Goal: Task Accomplishment & Management: Use online tool/utility

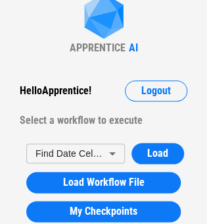
scroll to position [45, 0]
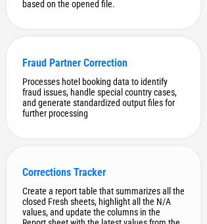
scroll to position [377, 0]
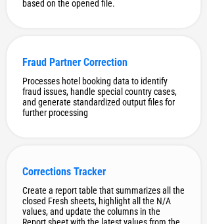
click at [80, 197] on div "Create a report table that summarizes all the closed Fresh sheets, highlight al…" at bounding box center [103, 211] width 162 height 53
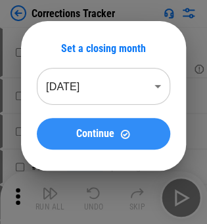
click at [118, 120] on button "Continue" at bounding box center [103, 134] width 133 height 32
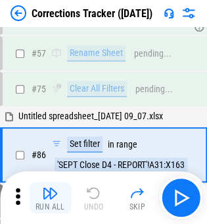
scroll to position [78, 0]
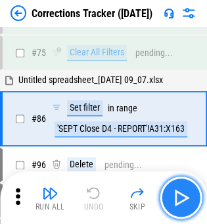
click at [189, 193] on img "button" at bounding box center [180, 197] width 21 height 21
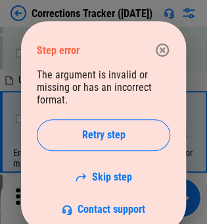
click at [159, 42] on icon "button" at bounding box center [163, 50] width 16 height 16
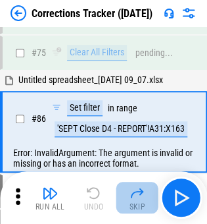
click at [128, 197] on button "Skip" at bounding box center [137, 197] width 42 height 32
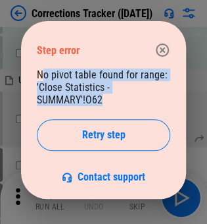
drag, startPoint x: 43, startPoint y: 73, endPoint x: 110, endPoint y: 101, distance: 72.2
click at [110, 101] on div "No pivot table found for range: 'Close Statistics - SUMMARY'!O62 Retry step Con…" at bounding box center [103, 125] width 133 height 114
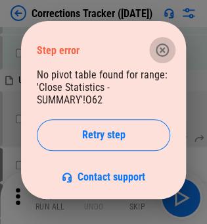
click at [155, 48] on icon "button" at bounding box center [163, 50] width 16 height 16
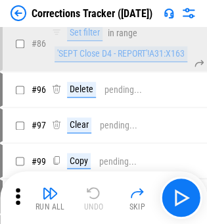
scroll to position [154, 0]
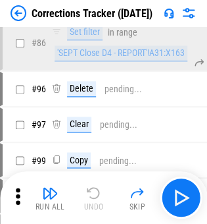
click at [98, 185] on div "Run All Undo Skip" at bounding box center [105, 197] width 194 height 42
click at [14, 14] on img at bounding box center [19, 13] width 16 height 16
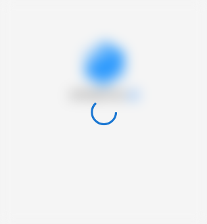
scroll to position [0, 0]
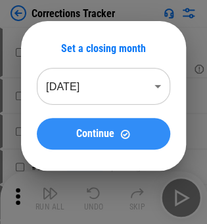
click at [137, 146] on button "Continue" at bounding box center [103, 134] width 133 height 32
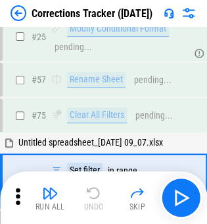
scroll to position [13, 0]
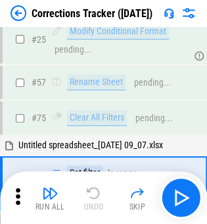
click at [14, 189] on icon at bounding box center [18, 196] width 20 height 20
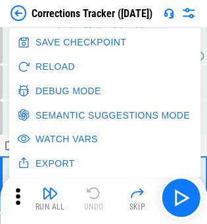
click at [70, 86] on button "Debug Mode" at bounding box center [60, 90] width 92 height 24
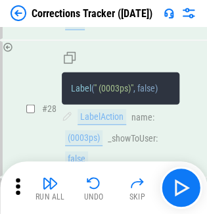
scroll to position [6577, 0]
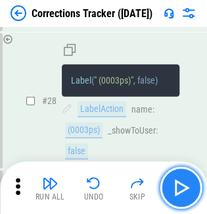
click at [184, 180] on img "button" at bounding box center [180, 187] width 21 height 21
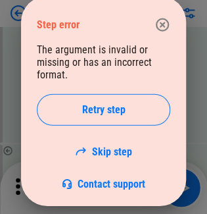
scroll to position [6600, 0]
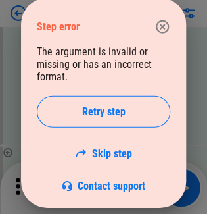
click at [160, 7] on div "Step error The argument is invalid or missing or has an incorrect format. Retry…" at bounding box center [103, 103] width 165 height 210
click at [164, 34] on button "button" at bounding box center [162, 27] width 26 height 26
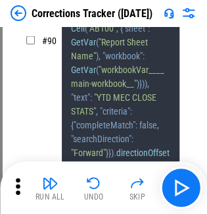
scroll to position [18932, 0]
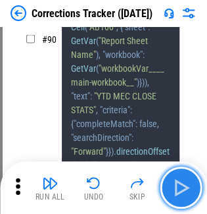
click at [172, 172] on button "button" at bounding box center [181, 187] width 42 height 42
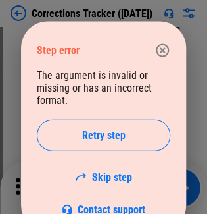
click at [164, 54] on icon "button" at bounding box center [163, 51] width 16 height 16
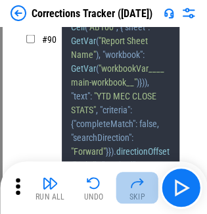
click at [143, 183] on img "button" at bounding box center [138, 183] width 16 height 16
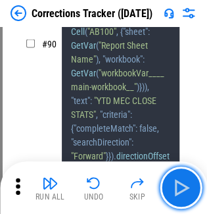
scroll to position [18734, 0]
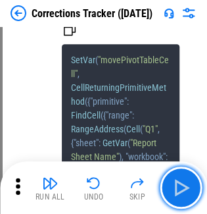
click at [178, 185] on img "button" at bounding box center [180, 187] width 21 height 21
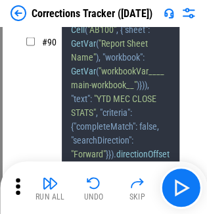
scroll to position [18964, 0]
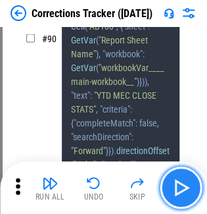
click at [183, 192] on img "button" at bounding box center [180, 187] width 21 height 21
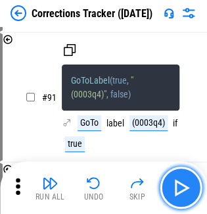
scroll to position [19212, 0]
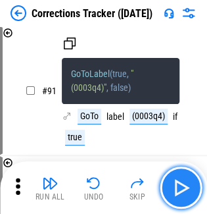
click at [183, 192] on img "button" at bounding box center [180, 187] width 21 height 21
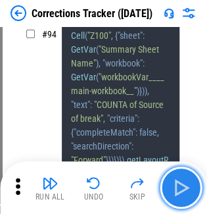
click at [183, 192] on img "button" at bounding box center [180, 187] width 21 height 21
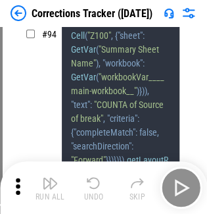
scroll to position [20076, 0]
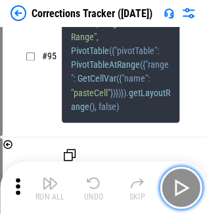
click at [183, 192] on img "button" at bounding box center [180, 187] width 21 height 21
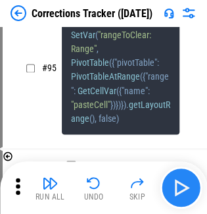
click at [183, 192] on div "Run All Undo Skip" at bounding box center [105, 187] width 194 height 42
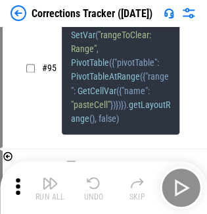
scroll to position [20369, 0]
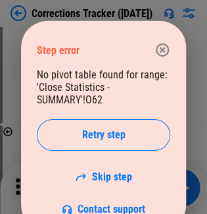
click at [158, 49] on icon "button" at bounding box center [163, 50] width 16 height 16
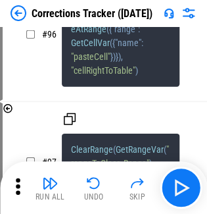
scroll to position [20270, 0]
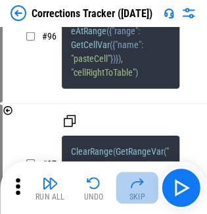
click at [139, 178] on img "button" at bounding box center [138, 183] width 16 height 16
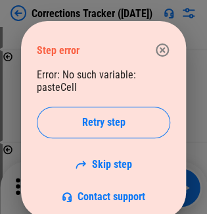
scroll to position [20640, 0]
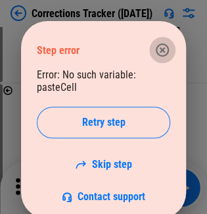
click at [163, 49] on icon "button" at bounding box center [162, 49] width 13 height 13
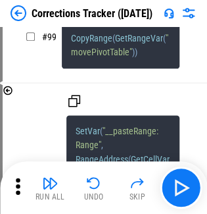
click at [145, 193] on button "Skip" at bounding box center [137, 188] width 42 height 32
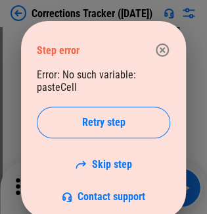
scroll to position [20791, 0]
click at [171, 67] on div "Step error Error: No such variable: pasteCell Retry step Skip step Contact supp…" at bounding box center [103, 119] width 165 height 197
click at [167, 57] on icon "button" at bounding box center [163, 50] width 16 height 16
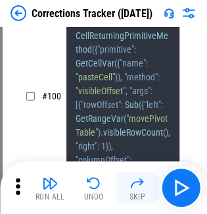
click at [138, 185] on img "button" at bounding box center [138, 183] width 16 height 16
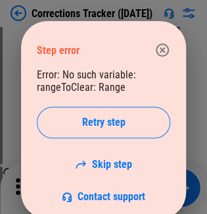
scroll to position [20920, 0]
click at [166, 45] on icon "button" at bounding box center [163, 50] width 16 height 16
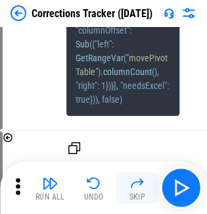
click at [138, 193] on div "Skip" at bounding box center [137, 197] width 16 height 8
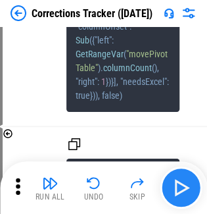
scroll to position [21050, 0]
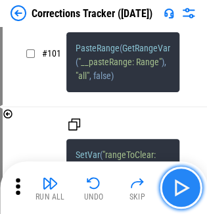
click at [187, 187] on img "button" at bounding box center [180, 187] width 21 height 21
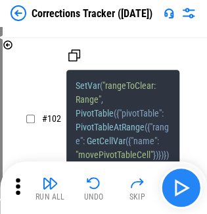
scroll to position [21183, 0]
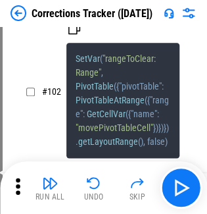
click at [9, 13] on div "Corrections Tracker ([DATE])" at bounding box center [103, 13] width 207 height 26
click at [20, 16] on img at bounding box center [19, 13] width 16 height 16
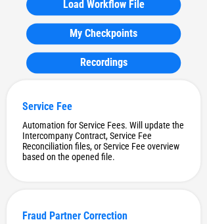
scroll to position [441, 0]
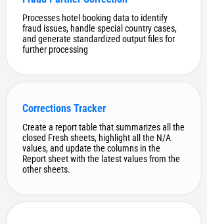
click at [118, 122] on div "Corrections Tracker Create a report table that summarizes all the closed Fresh …" at bounding box center [104, 138] width 194 height 112
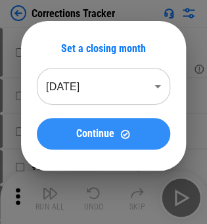
click at [91, 138] on span "Continue" at bounding box center [95, 133] width 38 height 11
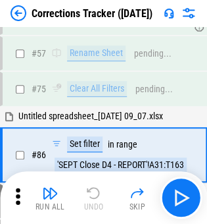
scroll to position [78, 0]
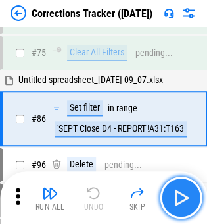
click at [186, 192] on img "button" at bounding box center [180, 197] width 21 height 21
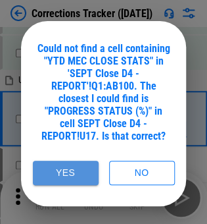
click at [67, 176] on button "Yes" at bounding box center [66, 172] width 66 height 24
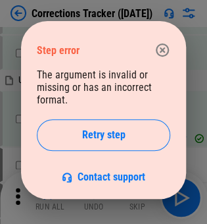
click at [172, 13] on div "Step error The argument is invalid or missing or has an incorrect format. Retry…" at bounding box center [103, 110] width 207 height 220
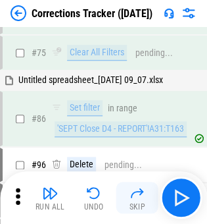
click at [142, 203] on div "Skip" at bounding box center [137, 207] width 16 height 8
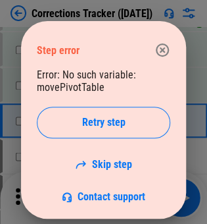
scroll to position [200, 0]
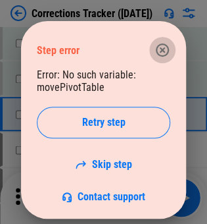
click at [163, 37] on button "button" at bounding box center [162, 50] width 26 height 26
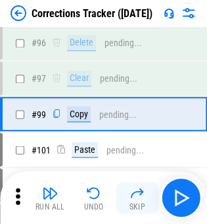
click at [126, 194] on button "Skip" at bounding box center [137, 197] width 42 height 32
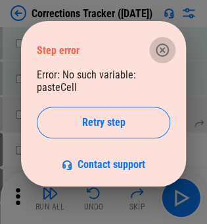
click at [158, 44] on icon "button" at bounding box center [163, 50] width 16 height 16
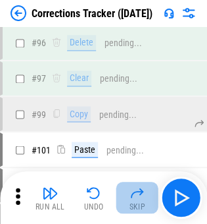
click at [134, 187] on img "button" at bounding box center [138, 193] width 16 height 16
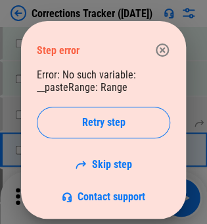
scroll to position [235, 0]
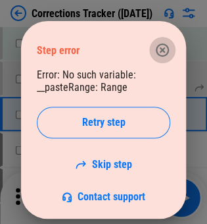
click at [175, 49] on button "button" at bounding box center [162, 50] width 26 height 26
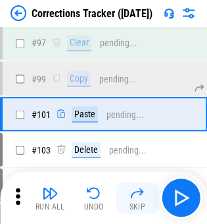
click at [139, 199] on img "button" at bounding box center [138, 193] width 16 height 16
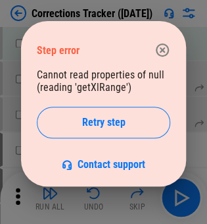
click at [168, 55] on icon "button" at bounding box center [163, 50] width 16 height 16
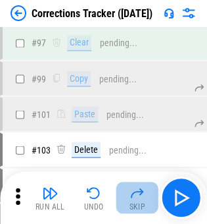
click at [141, 187] on img "button" at bounding box center [138, 193] width 16 height 16
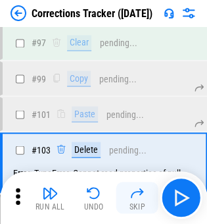
scroll to position [284, 0]
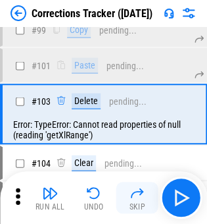
click at [137, 196] on img "button" at bounding box center [138, 193] width 16 height 16
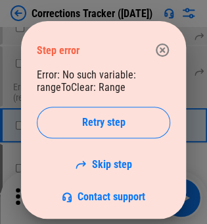
scroll to position [333, 0]
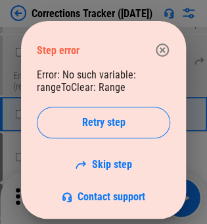
click at [156, 45] on icon "button" at bounding box center [163, 50] width 16 height 16
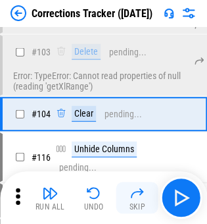
click at [145, 203] on button "Skip" at bounding box center [137, 197] width 42 height 32
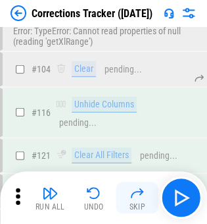
scroll to position [535, 0]
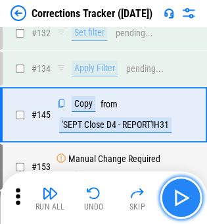
click at [171, 191] on img "button" at bounding box center [180, 197] width 21 height 21
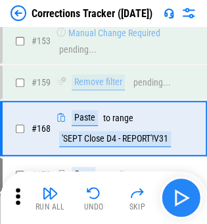
scroll to position [674, 0]
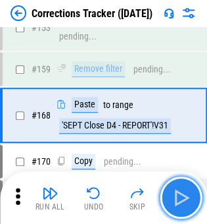
click at [180, 191] on img "button" at bounding box center [180, 197] width 21 height 21
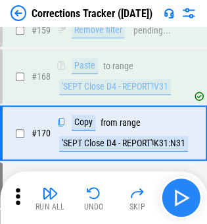
scroll to position [730, 0]
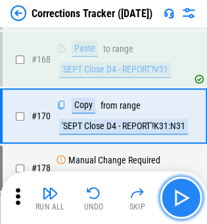
click at [180, 191] on img "button" at bounding box center [180, 197] width 21 height 21
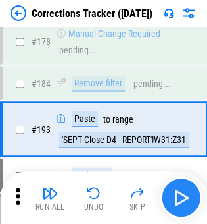
scroll to position [869, 0]
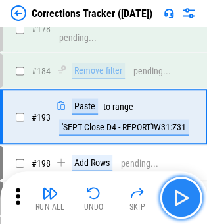
click at [180, 191] on img "button" at bounding box center [180, 197] width 21 height 21
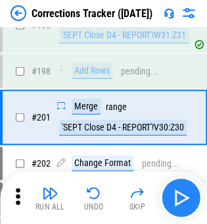
scroll to position [960, 0]
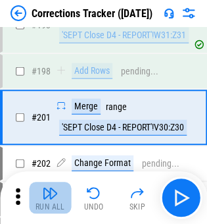
click at [51, 204] on div "Run All" at bounding box center [51, 207] width 30 height 8
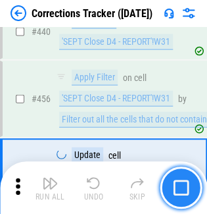
scroll to position [2840, 0]
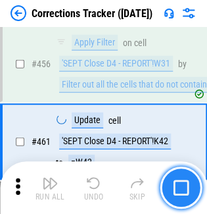
click at [183, 192] on img "button" at bounding box center [181, 188] width 16 height 16
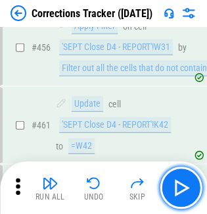
scroll to position [2856, 0]
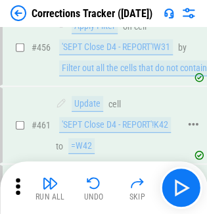
click at [107, 117] on div "'SEPT Close D4 - REPORT'!K42" at bounding box center [115, 125] width 112 height 16
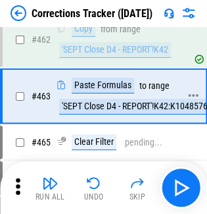
scroll to position [3010, 0]
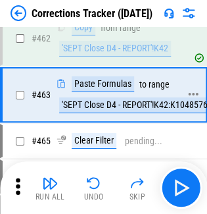
click at [120, 97] on div "'SEPT Close D4 - REPORT'!K42:K1048576" at bounding box center [134, 105] width 151 height 16
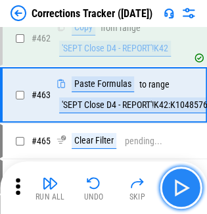
click at [185, 194] on img "button" at bounding box center [180, 187] width 21 height 21
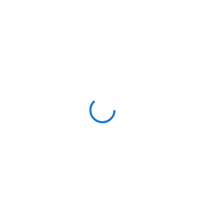
scroll to position [0, 0]
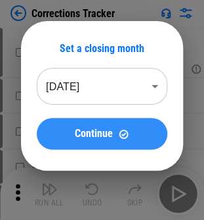
click at [132, 133] on div "Continue" at bounding box center [102, 133] width 99 height 11
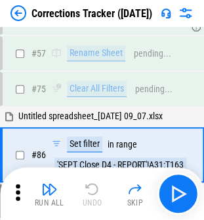
scroll to position [80, 0]
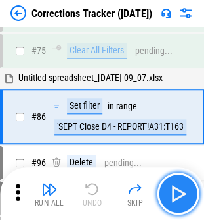
click at [188, 195] on img "button" at bounding box center [178, 193] width 21 height 21
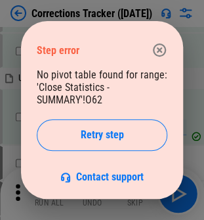
click at [157, 43] on icon "button" at bounding box center [159, 49] width 13 height 13
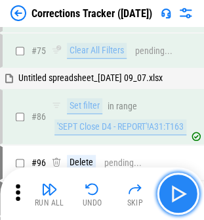
click at [179, 184] on img "button" at bounding box center [178, 193] width 21 height 21
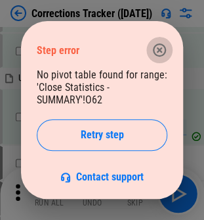
click at [162, 47] on icon "button" at bounding box center [160, 50] width 16 height 16
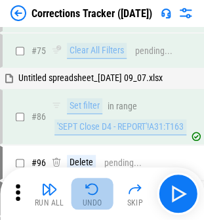
click at [89, 192] on img "button" at bounding box center [93, 189] width 16 height 16
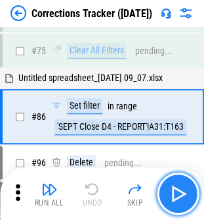
click at [166, 185] on button "button" at bounding box center [178, 193] width 42 height 42
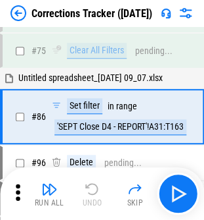
click at [187, 200] on div "Run All Undo Skip" at bounding box center [103, 193] width 191 height 42
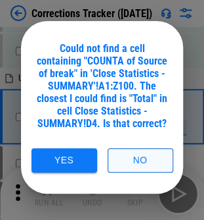
click at [133, 159] on button "No" at bounding box center [141, 160] width 66 height 24
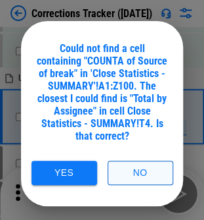
click at [140, 167] on button "No" at bounding box center [141, 172] width 66 height 24
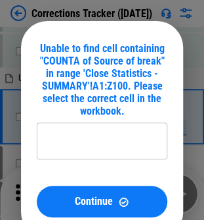
type input "**********"
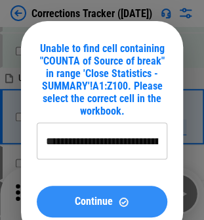
click at [97, 215] on button "Continue" at bounding box center [102, 201] width 131 height 32
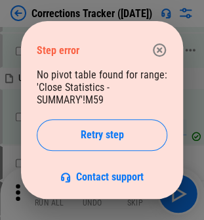
click at [164, 43] on icon "button" at bounding box center [160, 50] width 16 height 16
click at [162, 49] on div "pending..." at bounding box center [153, 51] width 37 height 10
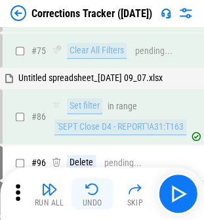
click at [103, 198] on button "Undo" at bounding box center [93, 194] width 42 height 32
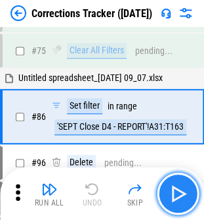
click at [185, 196] on img "button" at bounding box center [178, 193] width 21 height 21
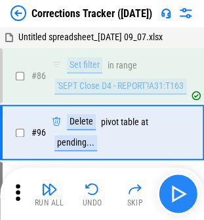
scroll to position [142, 0]
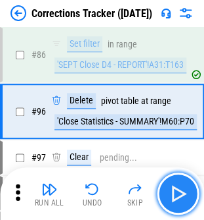
click at [184, 196] on img "button" at bounding box center [178, 193] width 21 height 21
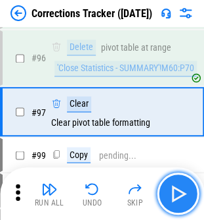
click at [184, 196] on img "button" at bounding box center [178, 193] width 21 height 21
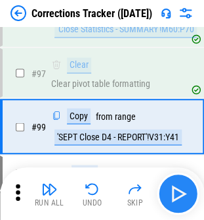
scroll to position [249, 0]
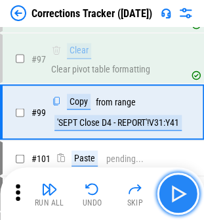
click at [184, 196] on img "button" at bounding box center [178, 193] width 21 height 21
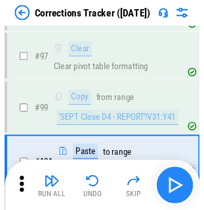
scroll to position [310, 0]
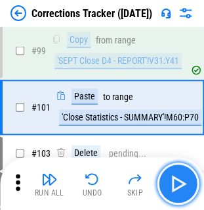
click at [181, 181] on img "button" at bounding box center [178, 183] width 21 height 21
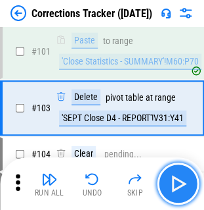
click at [181, 181] on img "button" at bounding box center [178, 183] width 21 height 21
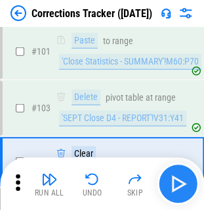
scroll to position [419, 0]
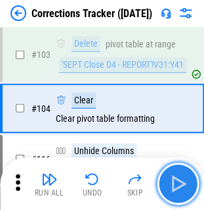
click at [181, 181] on img "button" at bounding box center [178, 183] width 21 height 21
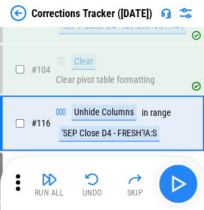
scroll to position [472, 0]
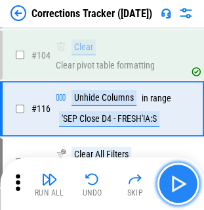
click at [181, 181] on img "button" at bounding box center [178, 183] width 21 height 21
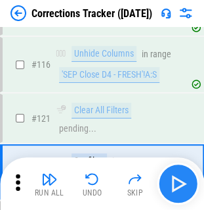
scroll to position [579, 0]
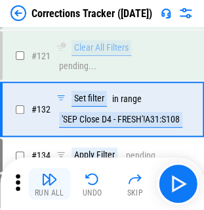
click at [45, 183] on img "button" at bounding box center [49, 179] width 16 height 16
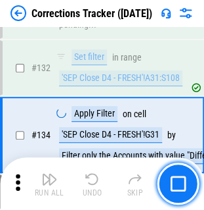
scroll to position [645, 0]
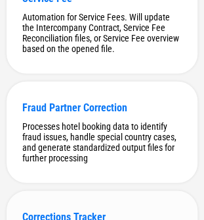
click at [74, 214] on div "Corrections Tracker" at bounding box center [102, 216] width 160 height 12
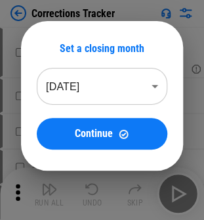
click at [130, 151] on div "Set a closing month [DATE] ******** ​ Continue" at bounding box center [102, 95] width 162 height 149
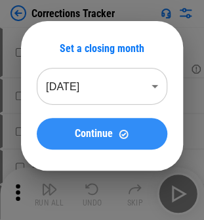
click at [130, 146] on button "Continue" at bounding box center [102, 134] width 131 height 32
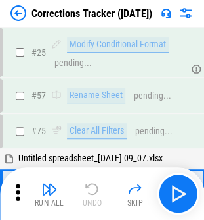
click at [9, 191] on icon at bounding box center [18, 192] width 20 height 20
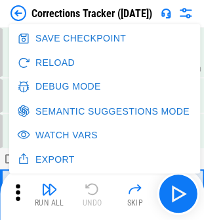
click at [58, 83] on button "Debug Mode" at bounding box center [60, 86] width 92 height 24
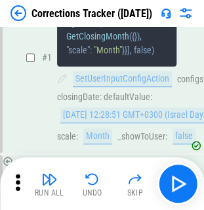
scroll to position [89, 0]
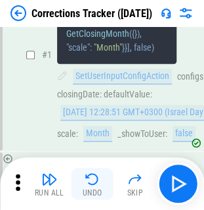
click at [95, 184] on img "button" at bounding box center [93, 179] width 16 height 16
click at [95, 184] on div "Run All Undo Skip" at bounding box center [103, 183] width 191 height 42
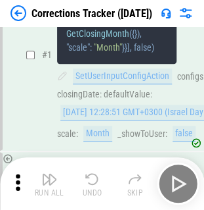
click at [95, 184] on div "Run All Undo Skip" at bounding box center [103, 183] width 191 height 42
click at [95, 184] on img "button" at bounding box center [93, 179] width 16 height 16
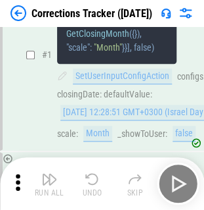
click at [95, 184] on img "button" at bounding box center [93, 179] width 16 height 16
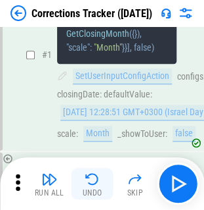
click at [95, 184] on div "Run All Undo Skip" at bounding box center [103, 183] width 191 height 42
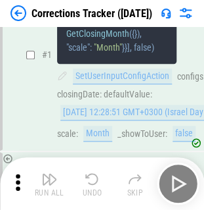
scroll to position [18110, 0]
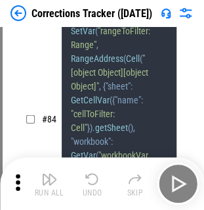
click at [95, 184] on div "Run All Undo Skip" at bounding box center [103, 183] width 191 height 42
click at [95, 184] on img "button" at bounding box center [93, 179] width 16 height 16
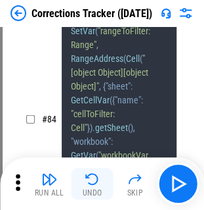
click at [95, 184] on div "Run All Undo Skip" at bounding box center [103, 183] width 191 height 42
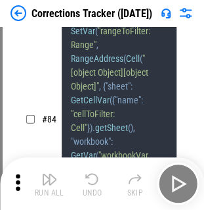
scroll to position [17956, 0]
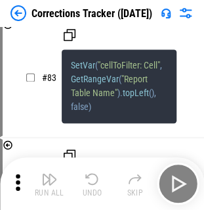
click at [95, 184] on div "Run All Undo Skip" at bounding box center [103, 183] width 191 height 42
click at [95, 184] on img "button" at bounding box center [93, 179] width 16 height 16
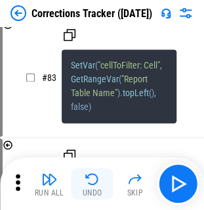
click at [95, 184] on div "Run All Undo Skip" at bounding box center [103, 183] width 191 height 42
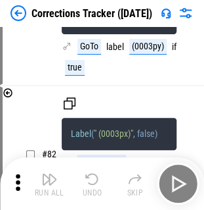
click at [95, 184] on div "Run All Undo Skip" at bounding box center [103, 183] width 191 height 42
click at [95, 184] on img "button" at bounding box center [93, 179] width 16 height 16
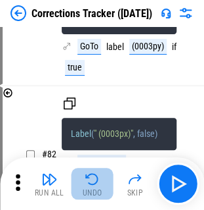
click at [95, 184] on div "Run All Undo Skip" at bounding box center [103, 183] width 191 height 42
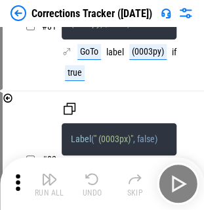
click at [95, 184] on div "Run All Undo Skip" at bounding box center [103, 183] width 191 height 42
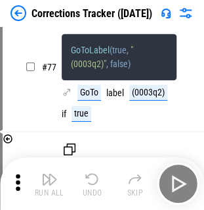
click at [95, 184] on div "Run All Undo Skip" at bounding box center [103, 183] width 191 height 42
click at [95, 184] on img "button" at bounding box center [93, 179] width 16 height 16
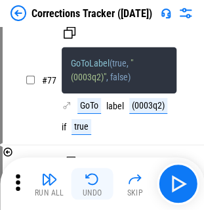
click at [95, 184] on div "Run All Undo Skip" at bounding box center [103, 183] width 191 height 42
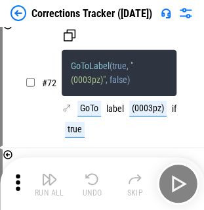
click at [95, 184] on div "Run All Undo Skip" at bounding box center [103, 183] width 191 height 42
click at [95, 184] on img "button" at bounding box center [93, 179] width 16 height 16
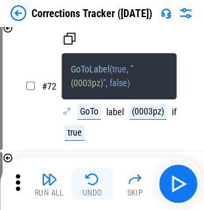
click at [95, 184] on div "Run All Undo Skip" at bounding box center [103, 183] width 191 height 42
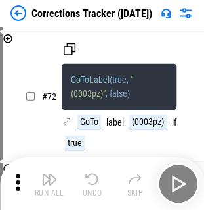
click at [95, 184] on div "Run All Undo Skip" at bounding box center [103, 183] width 191 height 42
click at [95, 184] on img "button" at bounding box center [93, 179] width 16 height 16
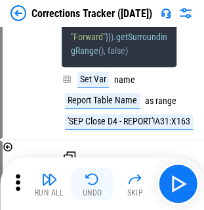
click at [95, 184] on div "Run All Undo Skip" at bounding box center [103, 183] width 191 height 42
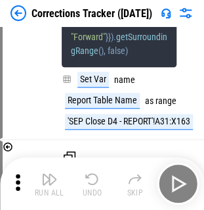
scroll to position [15828, 0]
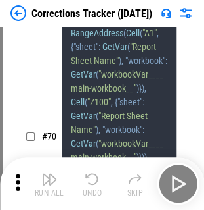
click at [95, 184] on div "Run All Undo Skip" at bounding box center [103, 183] width 191 height 42
click at [95, 184] on img "button" at bounding box center [93, 179] width 16 height 16
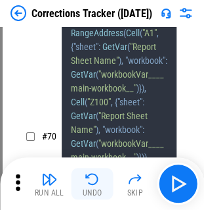
click at [95, 184] on div "Run All Undo Skip" at bounding box center [103, 183] width 191 height 42
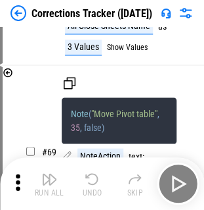
click at [95, 184] on div "Run All Undo Skip" at bounding box center [103, 183] width 191 height 42
click at [95, 184] on img "button" at bounding box center [93, 179] width 16 height 16
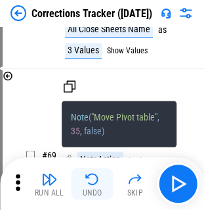
click at [95, 184] on div "Run All Undo Skip" at bounding box center [103, 183] width 191 height 42
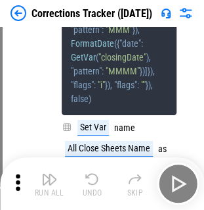
click at [95, 184] on div "Run All Undo Skip" at bounding box center [103, 183] width 191 height 42
click at [95, 184] on img "button" at bounding box center [93, 179] width 16 height 16
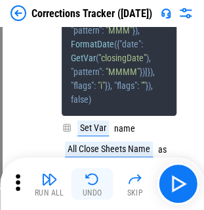
click at [95, 184] on div "Run All Undo Skip" at bounding box center [103, 183] width 191 height 42
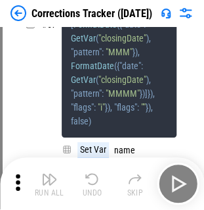
click at [95, 184] on div "Run All Undo Skip" at bounding box center [103, 183] width 191 height 42
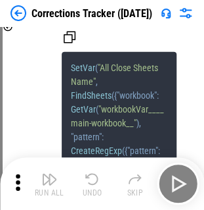
click at [95, 184] on img "button" at bounding box center [93, 179] width 16 height 16
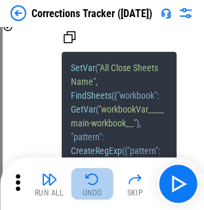
click at [95, 184] on img "button" at bounding box center [93, 179] width 16 height 16
click at [95, 184] on div "Run All Undo Skip" at bounding box center [103, 183] width 191 height 42
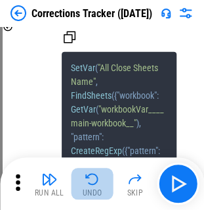
click at [95, 184] on div "Run All Undo Skip" at bounding box center [103, 183] width 191 height 42
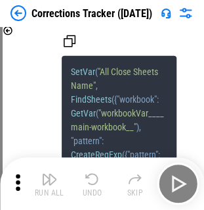
click at [95, 184] on div "Run All Undo Skip" at bounding box center [103, 183] width 191 height 42
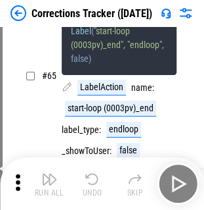
click at [95, 184] on div "Run All Undo Skip" at bounding box center [103, 183] width 191 height 42
click at [95, 184] on img "button" at bounding box center [93, 179] width 16 height 16
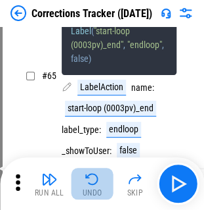
click at [95, 184] on img "button" at bounding box center [93, 179] width 16 height 16
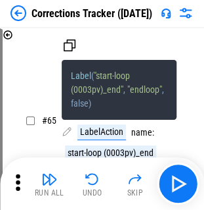
click at [95, 184] on div "Run All Undo Skip" at bounding box center [103, 183] width 191 height 42
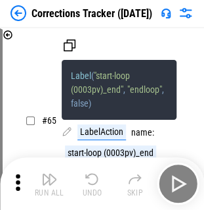
click at [95, 184] on div "Run All Undo Skip" at bounding box center [103, 183] width 191 height 42
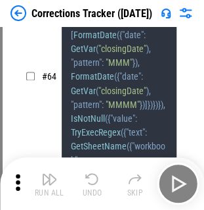
click at [95, 184] on div "Run All Undo Skip" at bounding box center [103, 183] width 191 height 42
click at [95, 184] on img "button" at bounding box center [93, 179] width 16 height 16
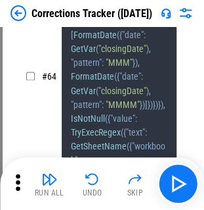
click at [95, 184] on div "Run All Undo Skip" at bounding box center [103, 183] width 191 height 42
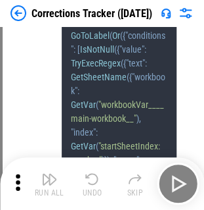
click at [95, 184] on div "Run All Undo Skip" at bounding box center [103, 183] width 191 height 42
click at [95, 184] on img "button" at bounding box center [93, 179] width 16 height 16
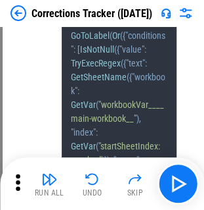
click at [95, 184] on div "Run All Undo Skip" at bounding box center [103, 183] width 191 height 42
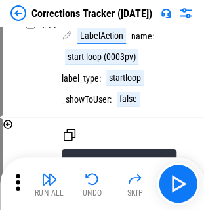
scroll to position [2589, 0]
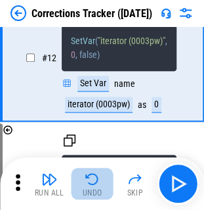
click at [95, 184] on img "button" at bounding box center [93, 179] width 16 height 16
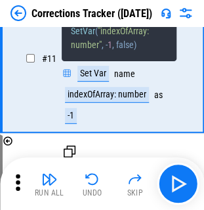
scroll to position [2393, 0]
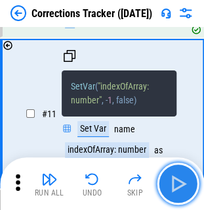
click at [170, 172] on button "button" at bounding box center [178, 183] width 42 height 42
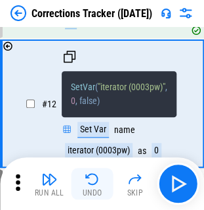
scroll to position [2589, 0]
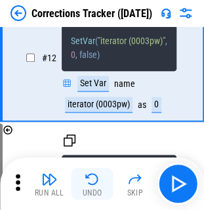
click at [99, 171] on img "button" at bounding box center [93, 179] width 16 height 16
click at [99, 170] on div "Run All Undo Skip" at bounding box center [103, 183] width 191 height 42
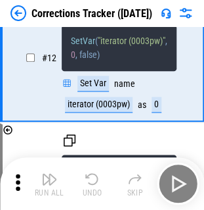
click at [99, 170] on div "Run All Undo Skip" at bounding box center [103, 183] width 191 height 42
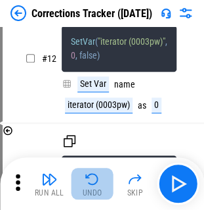
click at [99, 171] on img "button" at bounding box center [93, 179] width 16 height 16
click at [99, 170] on div "Run All Undo Skip" at bounding box center [103, 183] width 191 height 42
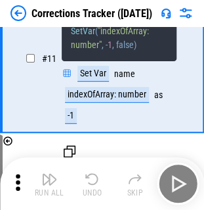
click at [99, 170] on div "Run All Undo Skip" at bounding box center [103, 183] width 191 height 42
click at [99, 171] on img "button" at bounding box center [93, 179] width 16 height 16
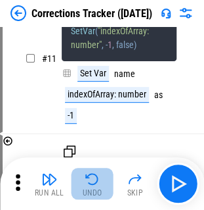
click at [99, 171] on img "button" at bounding box center [93, 179] width 16 height 16
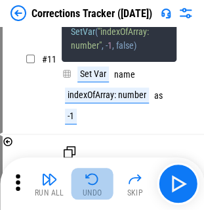
click at [99, 170] on div "Run All Undo Skip" at bounding box center [103, 183] width 191 height 42
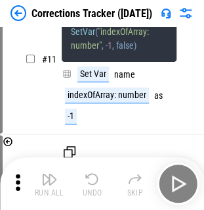
click at [99, 170] on div "Run All Undo Skip" at bounding box center [103, 183] width 191 height 42
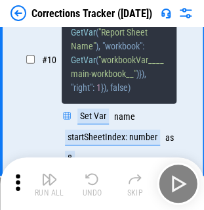
click at [99, 170] on div "Run All Undo Skip" at bounding box center [103, 183] width 191 height 42
click at [99, 171] on img "button" at bounding box center [93, 179] width 16 height 16
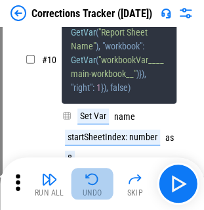
click at [99, 170] on div "Run All Undo Skip" at bounding box center [103, 183] width 191 height 42
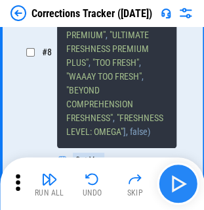
scroll to position [1741, 0]
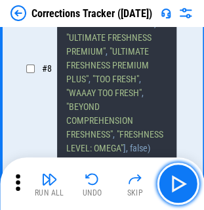
click at [178, 178] on img "button" at bounding box center [178, 183] width 21 height 21
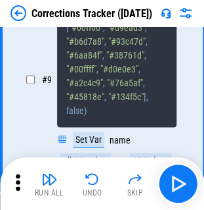
scroll to position [2022, 0]
